Goal: Information Seeking & Learning: Learn about a topic

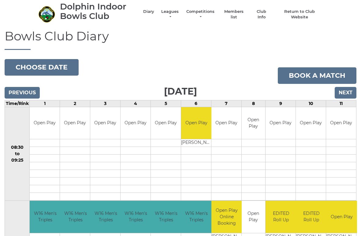
scroll to position [18, 0]
click at [10, 90] on input "Previous" at bounding box center [22, 93] width 35 height 12
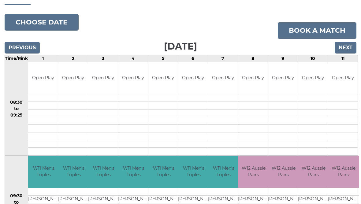
scroll to position [37, 0]
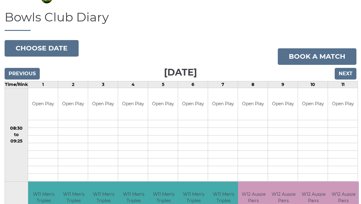
click at [19, 75] on input "Previous" at bounding box center [22, 74] width 35 height 12
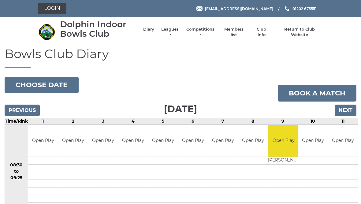
click at [175, 31] on link "Leagues" at bounding box center [169, 32] width 19 height 11
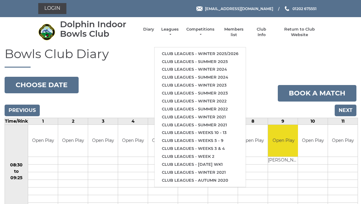
click at [228, 50] on link "Club leagues - Winter 2025/2026" at bounding box center [200, 54] width 91 height 8
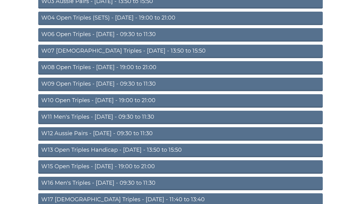
scroll to position [121, 0]
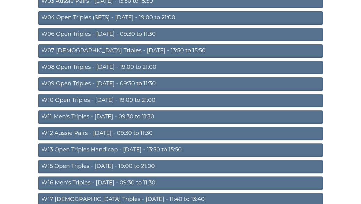
click at [131, 104] on link "W10 Open Triples - Wednesday - 19:00 to 21:00" at bounding box center [180, 100] width 285 height 13
